Goal: Task Accomplishment & Management: Use online tool/utility

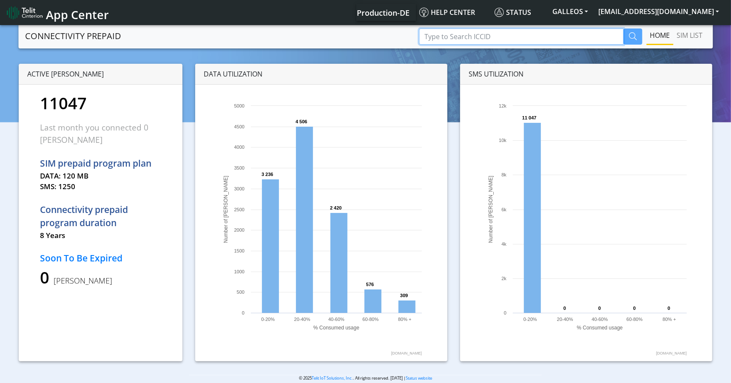
click at [451, 39] on input "Type to Search ICCID" at bounding box center [521, 36] width 204 height 16
paste input "89358151000008070016"
type input "89358151000008070016"
click at [635, 37] on icon "button" at bounding box center [633, 36] width 8 height 8
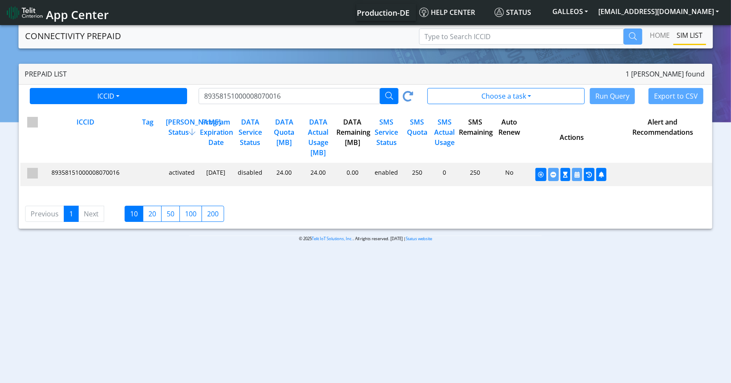
click at [106, 173] on span "89358151000008070016" at bounding box center [85, 172] width 68 height 8
click at [564, 178] on icon "button" at bounding box center [565, 175] width 5 height 6
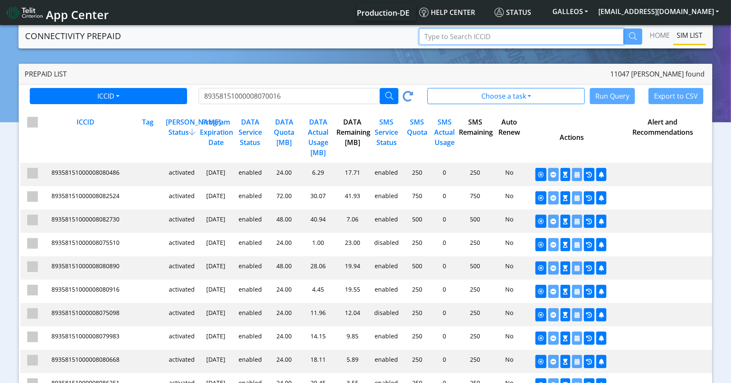
click at [472, 41] on input "Type to Search ICCID" at bounding box center [521, 36] width 204 height 16
paste input "89358151000008067533"
type input "89358151000008067533"
click at [629, 37] on icon "button" at bounding box center [633, 36] width 8 height 8
